Goal: Find specific page/section: Find specific page/section

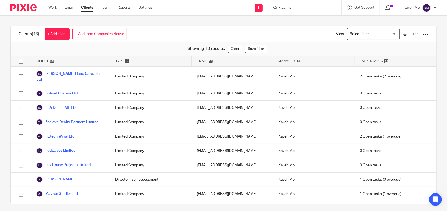
scroll to position [3, 0]
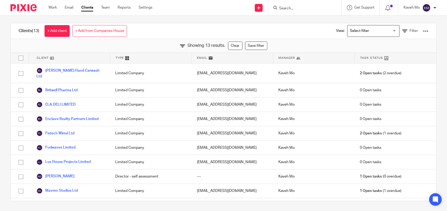
click at [294, 8] on input "Search" at bounding box center [302, 8] width 47 height 5
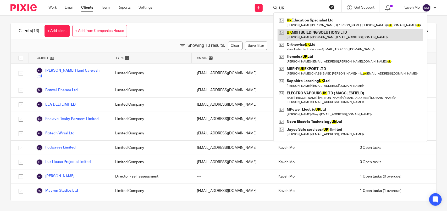
type input "UK"
click at [299, 32] on link at bounding box center [351, 35] width 146 height 12
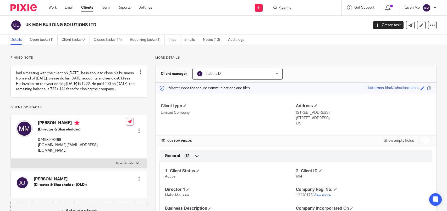
click at [82, 26] on h2 "UK M&H BUILDING SOLUTIONS LTD" at bounding box center [161, 25] width 272 height 6
click at [296, 30] on div "UK M&H BUILDING SOLUTIONS LTD" at bounding box center [187, 25] width 355 height 11
